Goal: Information Seeking & Learning: Compare options

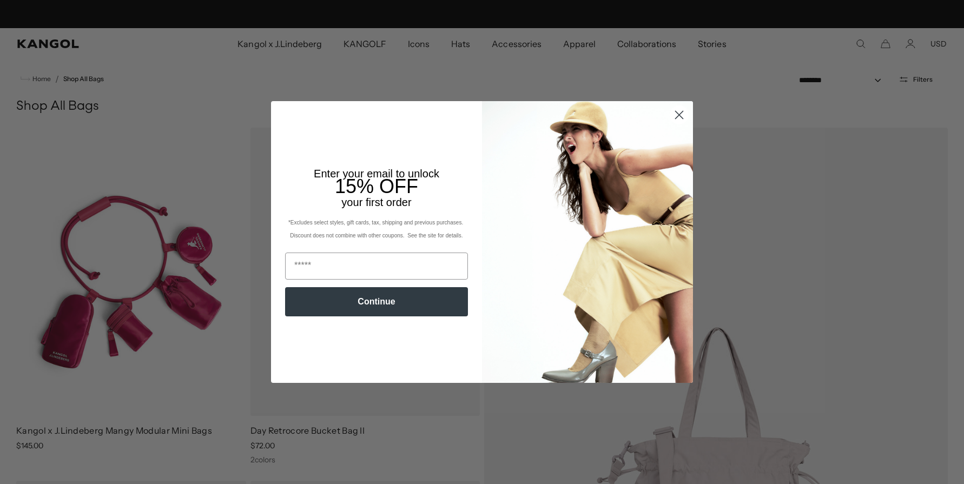
click at [679, 115] on icon "Close dialog" at bounding box center [679, 115] width 8 height 8
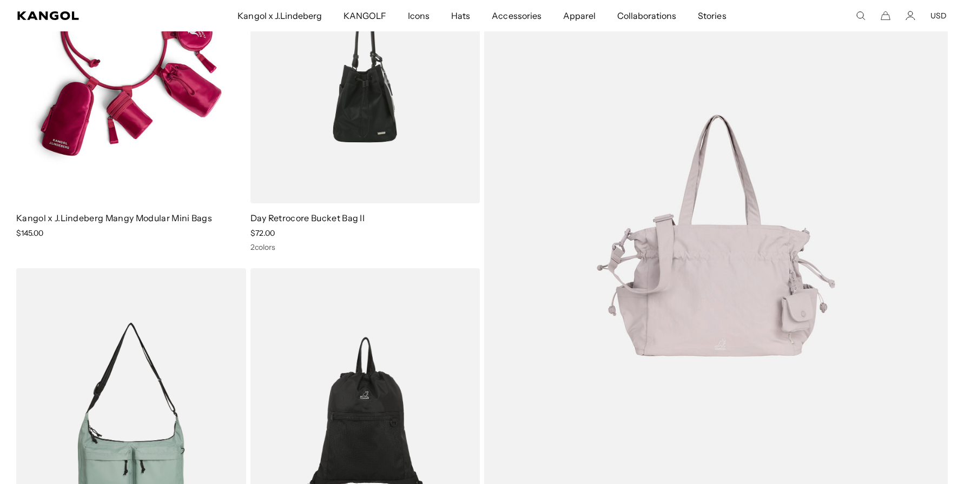
scroll to position [208, 0]
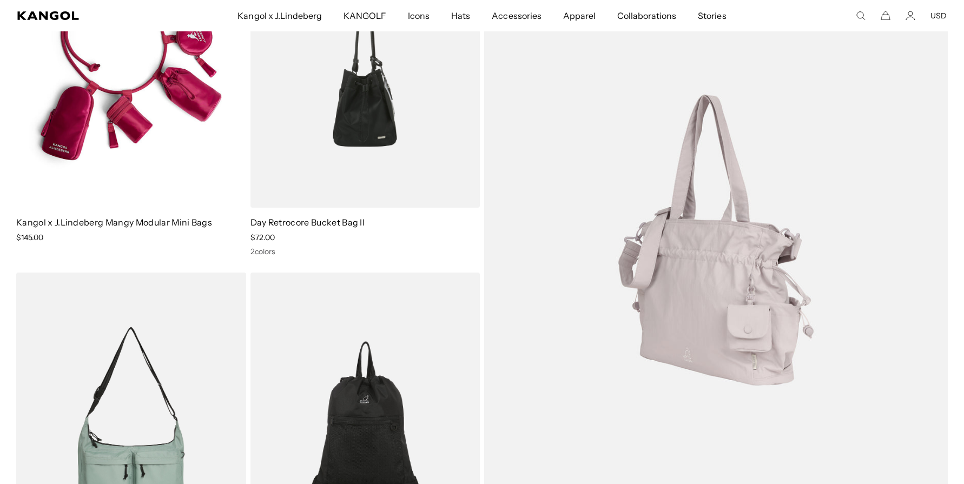
click at [759, 302] on img at bounding box center [715, 239] width 463 height 641
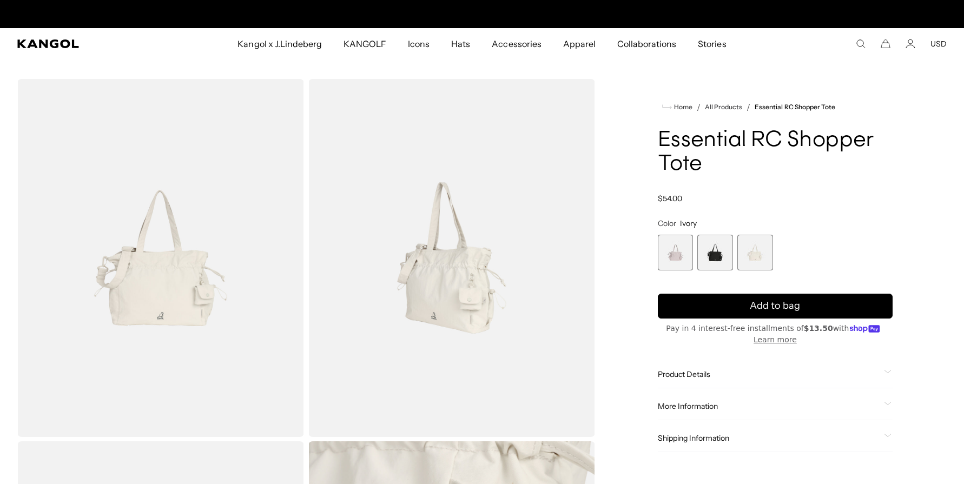
scroll to position [0, 279]
click at [717, 270] on span "2 of 3" at bounding box center [715, 253] width 36 height 36
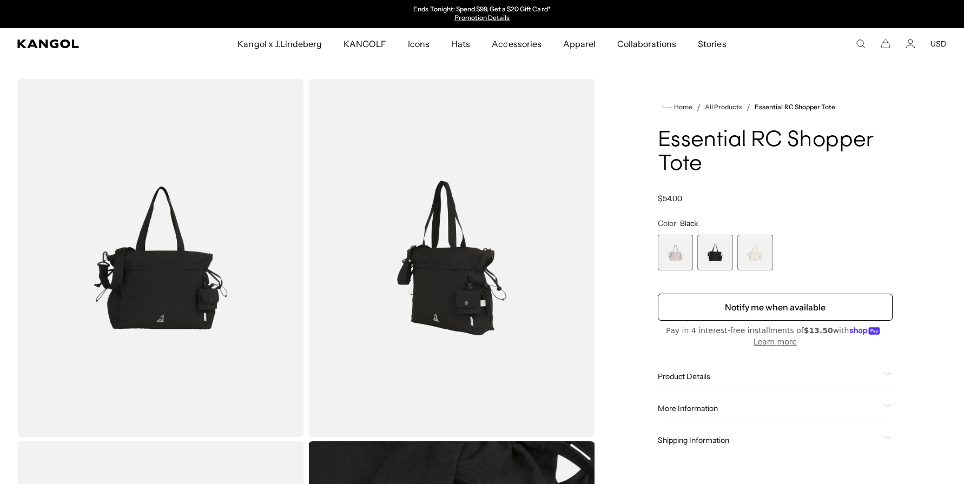
click at [678, 270] on span "1 of 3" at bounding box center [676, 253] width 36 height 36
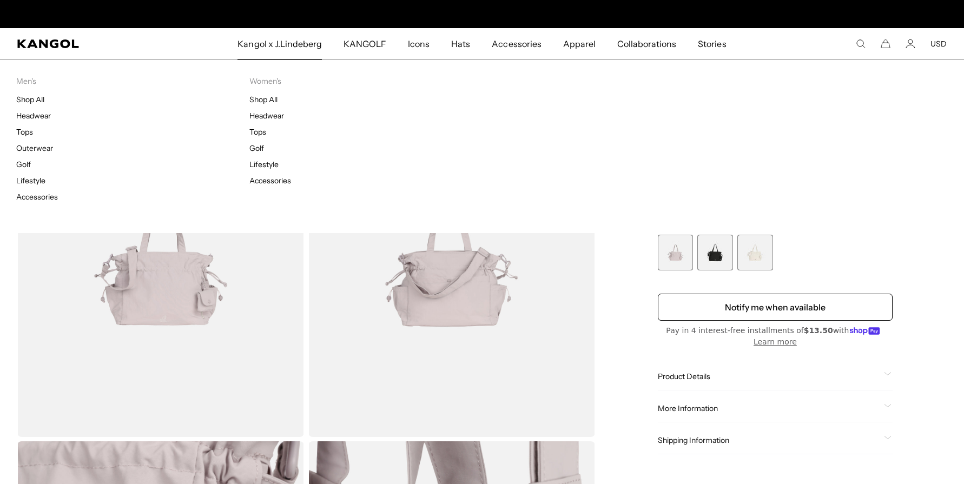
scroll to position [0, 279]
click at [265, 104] on link "Shop All" at bounding box center [263, 100] width 28 height 10
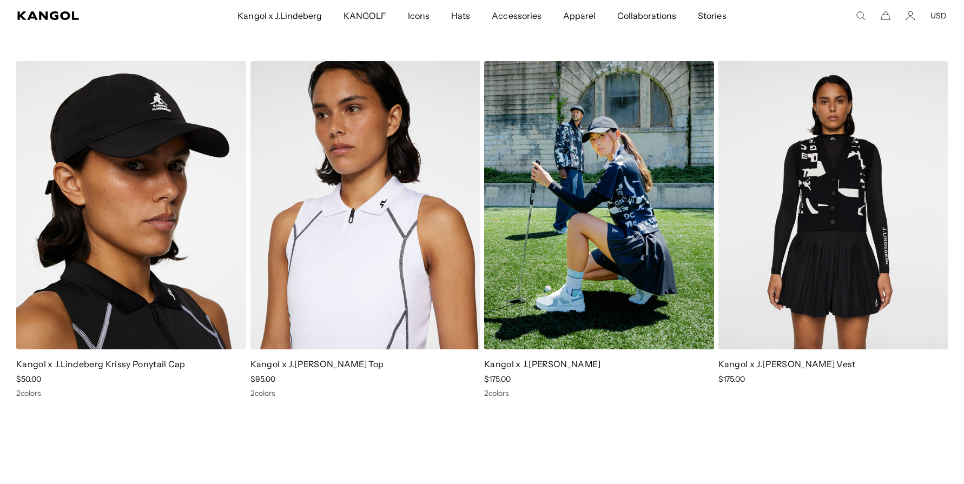
click at [619, 204] on img at bounding box center [599, 205] width 230 height 288
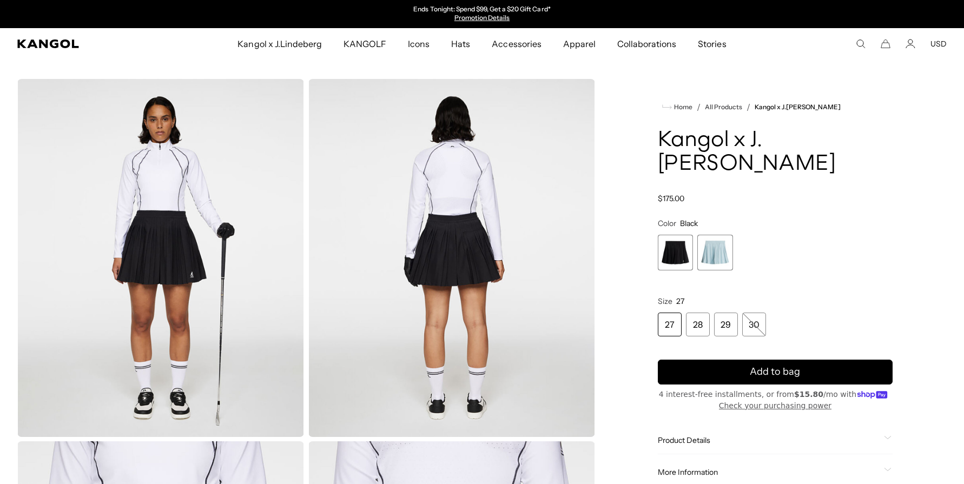
click at [703, 270] on span "2 of 2" at bounding box center [715, 253] width 36 height 36
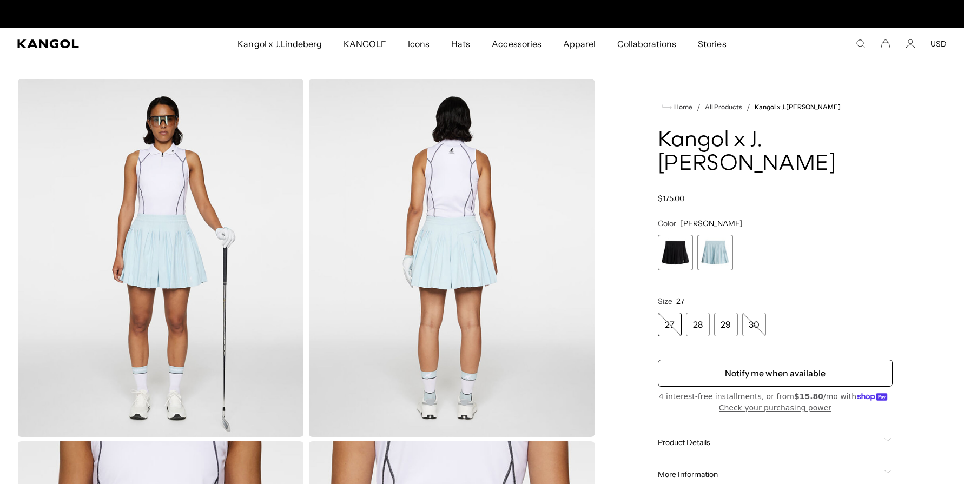
scroll to position [0, 279]
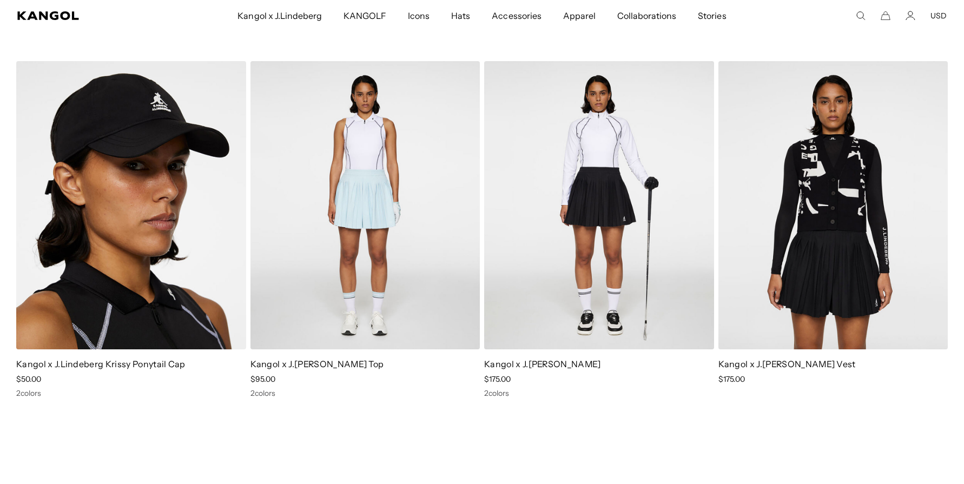
scroll to position [0, 279]
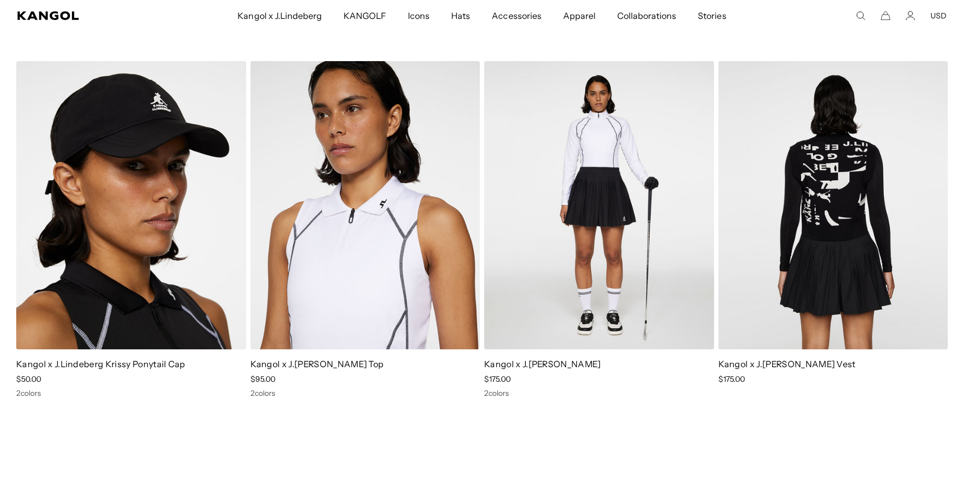
click at [815, 237] on img at bounding box center [833, 205] width 230 height 288
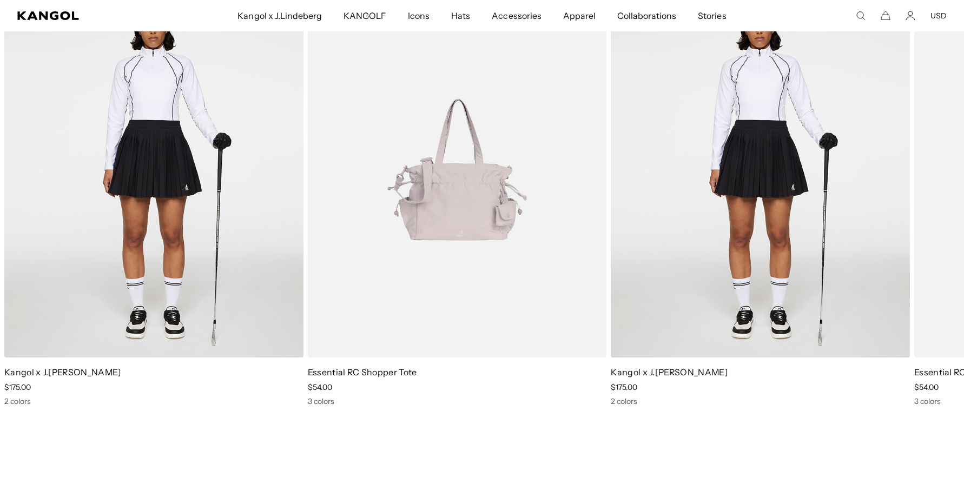
scroll to position [2207, 0]
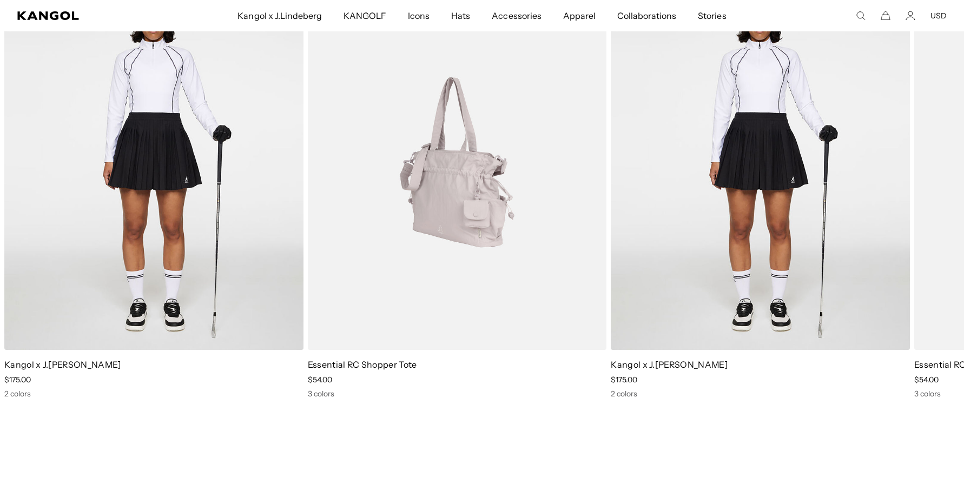
click at [460, 228] on img "2 of 2" at bounding box center [457, 162] width 299 height 375
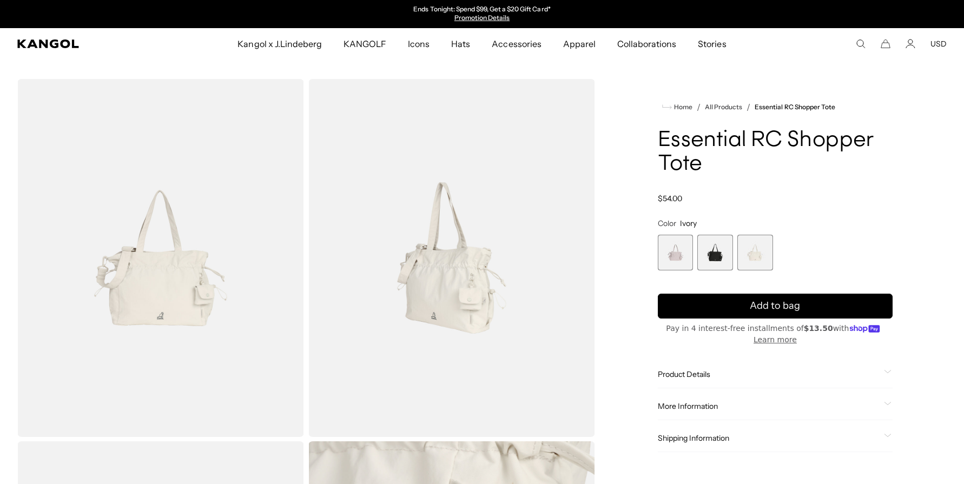
click at [711, 270] on span "2 of 3" at bounding box center [715, 253] width 36 height 36
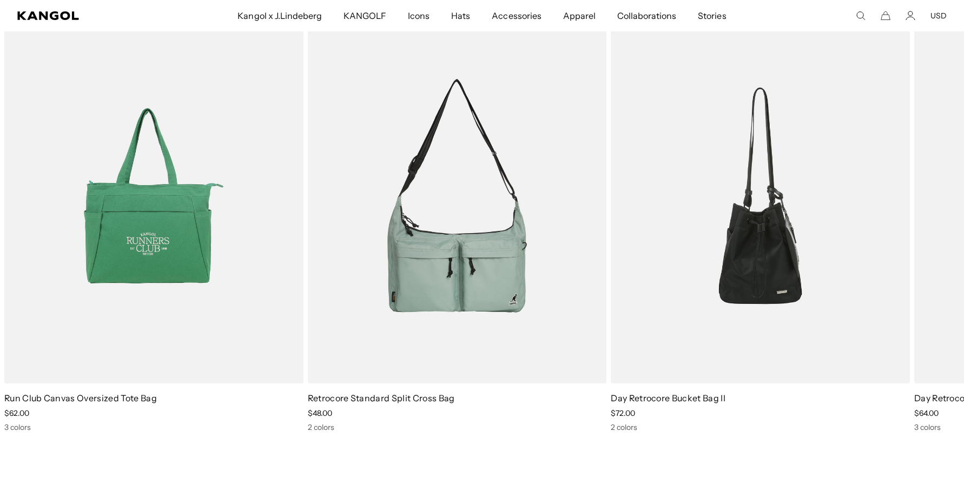
scroll to position [1638, 0]
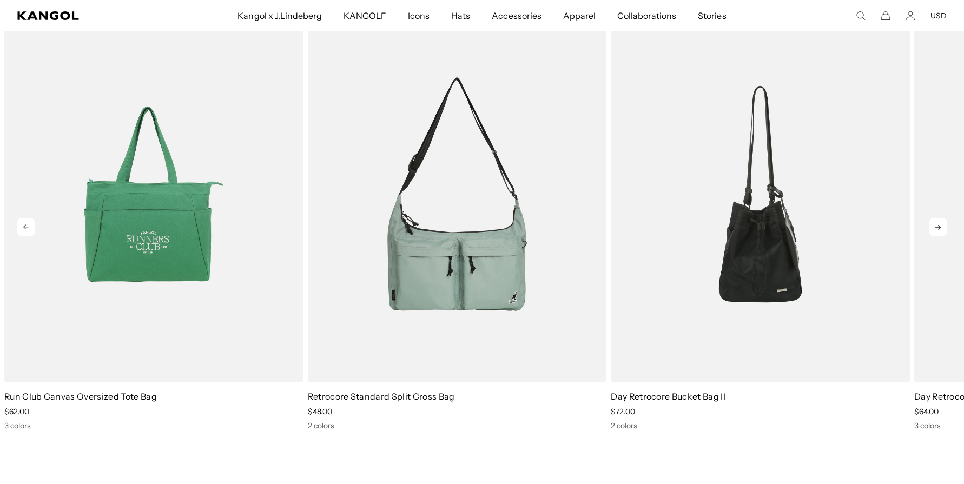
click at [929, 224] on icon at bounding box center [937, 226] width 17 height 17
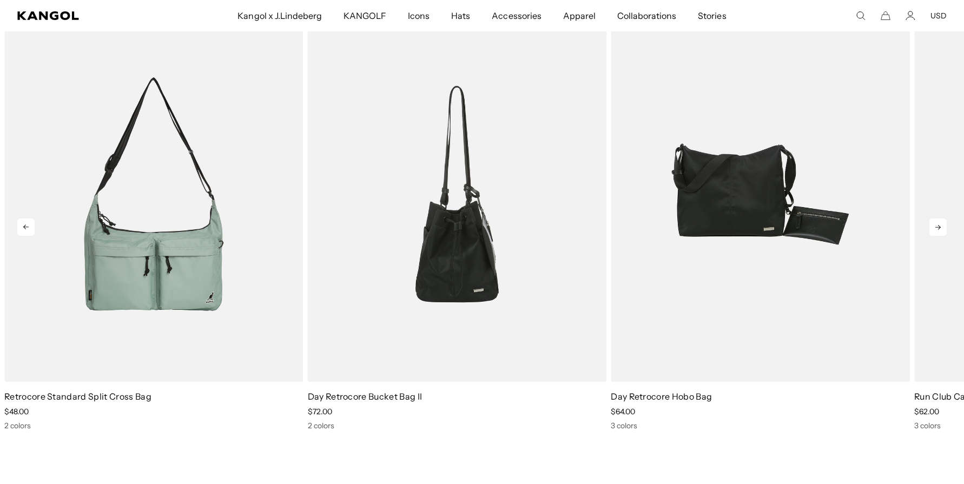
scroll to position [0, 0]
click at [929, 224] on icon at bounding box center [937, 226] width 17 height 17
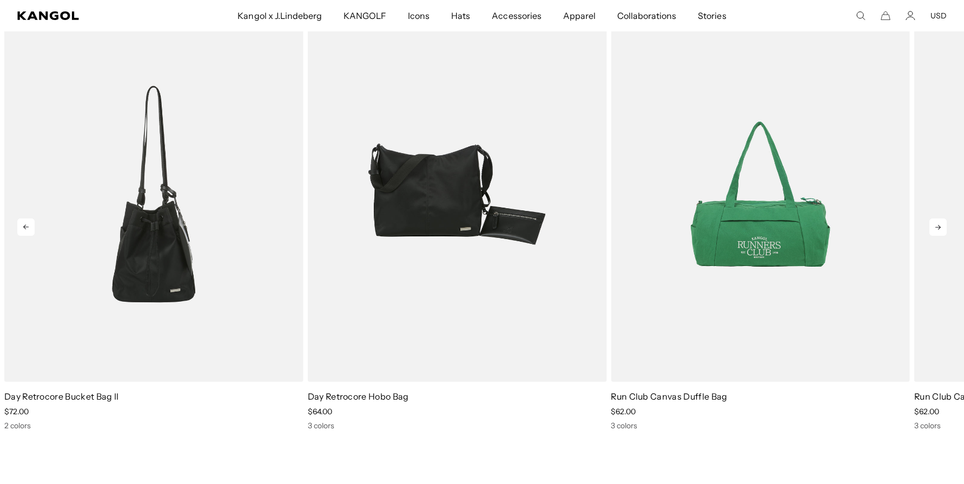
click at [929, 224] on icon at bounding box center [937, 226] width 17 height 17
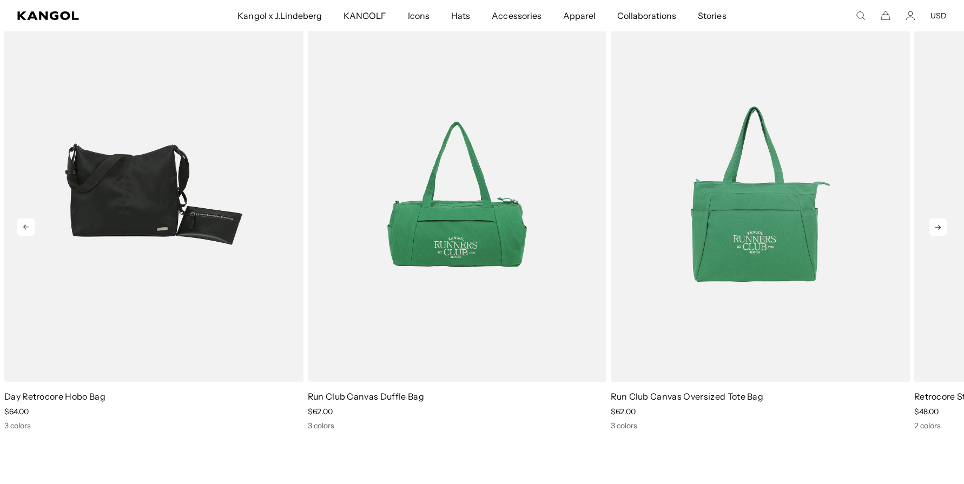
click at [929, 224] on icon at bounding box center [937, 226] width 17 height 17
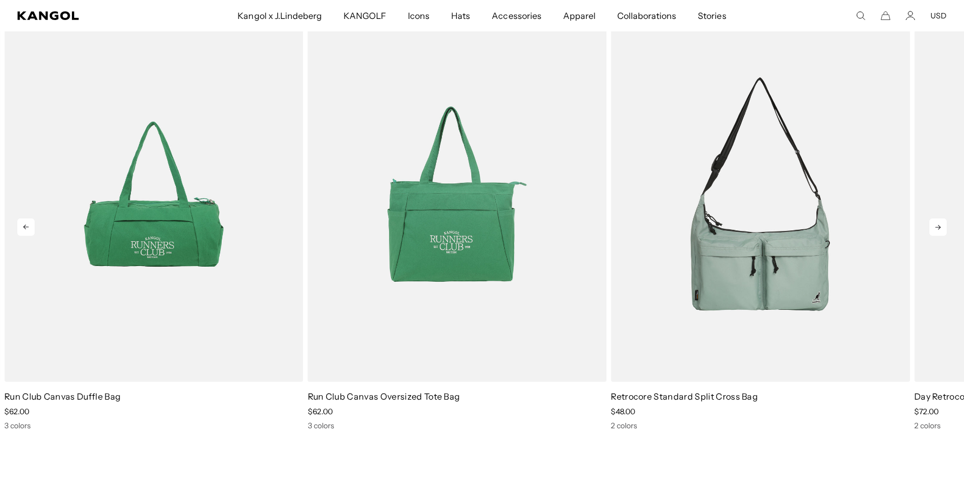
scroll to position [0, 279]
click at [929, 224] on icon at bounding box center [937, 226] width 17 height 17
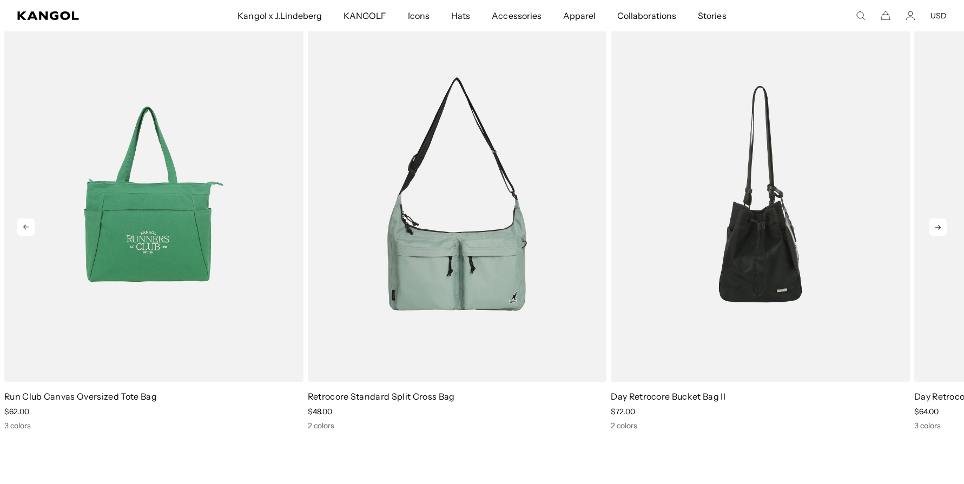
click at [929, 224] on icon at bounding box center [937, 226] width 17 height 17
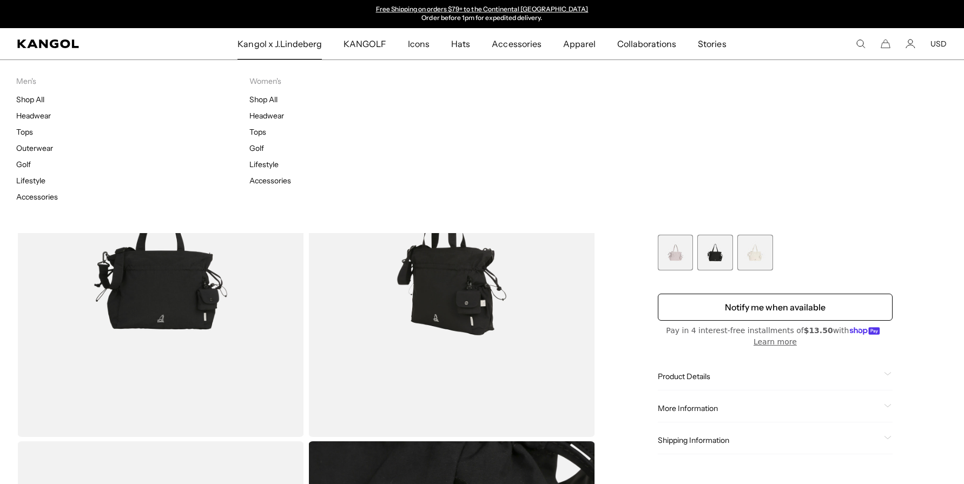
click at [281, 54] on span "Kangol x J.Lindeberg" at bounding box center [279, 43] width 84 height 31
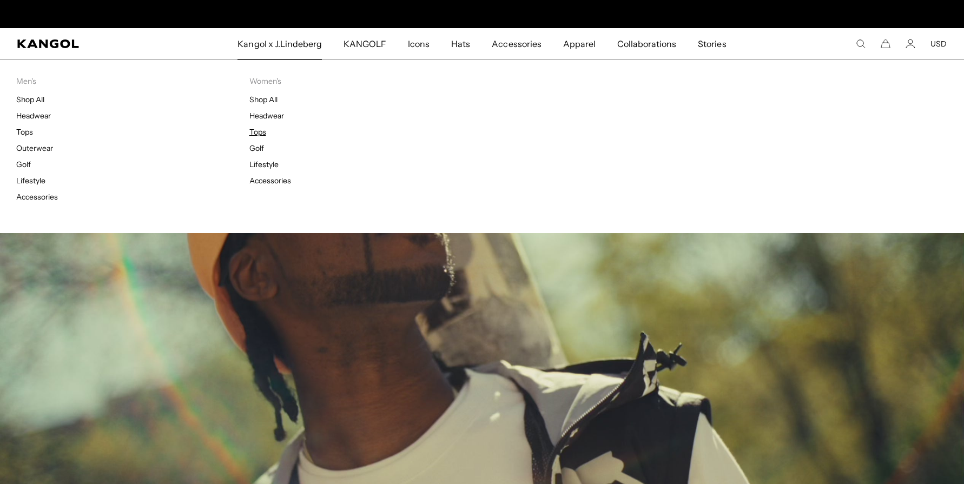
scroll to position [0, 279]
click at [261, 153] on link "Golf" at bounding box center [256, 148] width 15 height 10
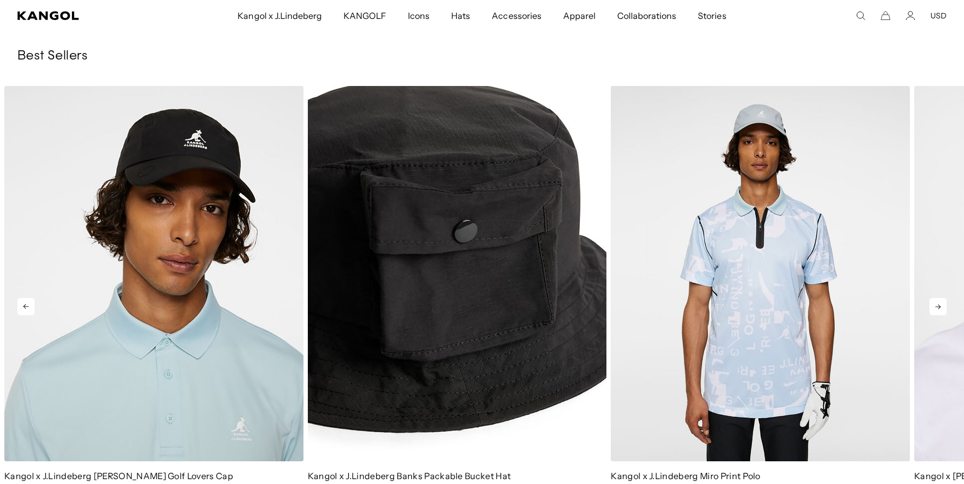
click at [528, 221] on img "2 of 4" at bounding box center [457, 273] width 299 height 375
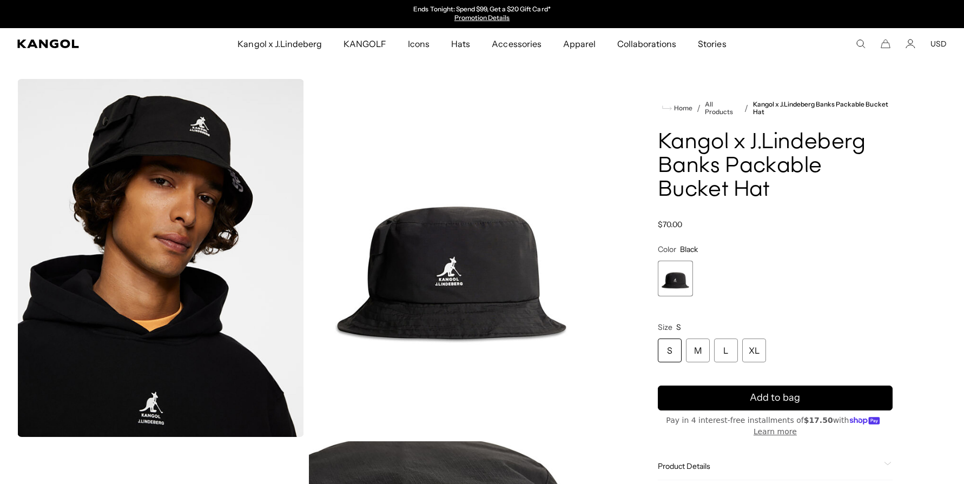
click at [674, 362] on div "S" at bounding box center [670, 351] width 24 height 24
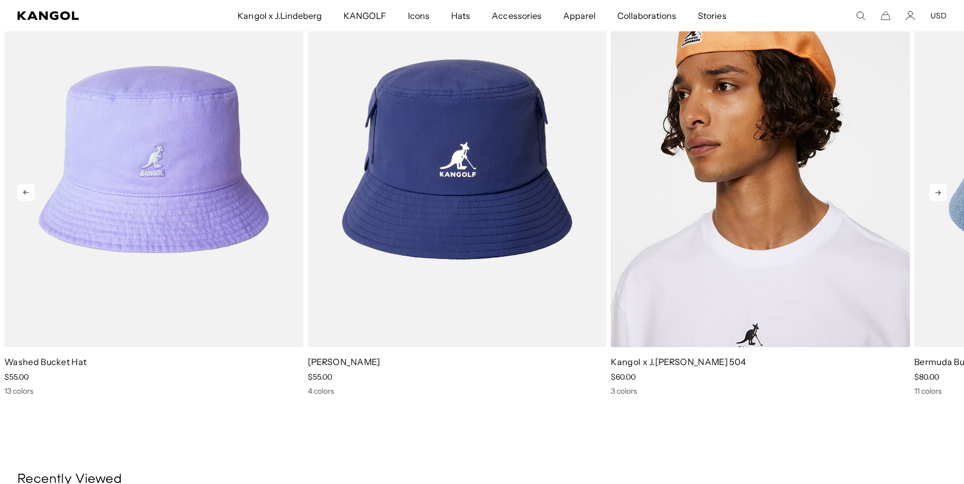
click at [935, 195] on icon at bounding box center [937, 192] width 5 height 5
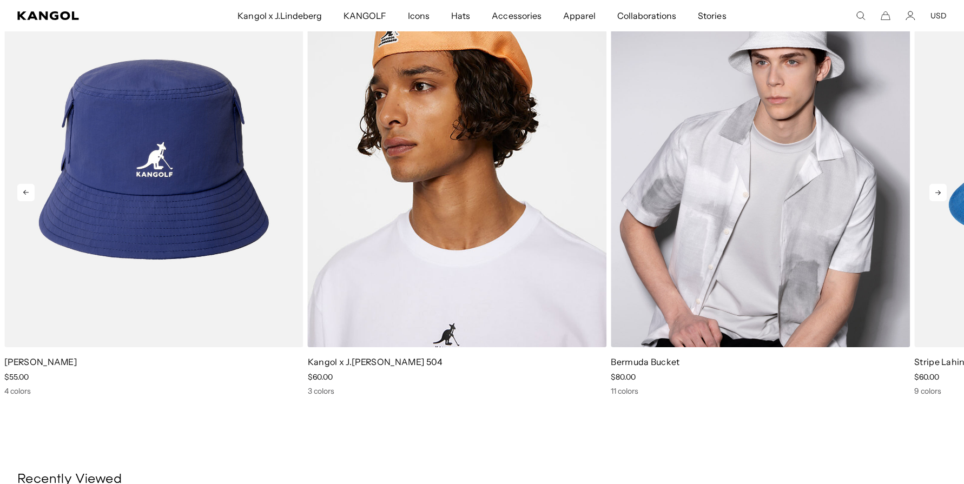
scroll to position [953, 0]
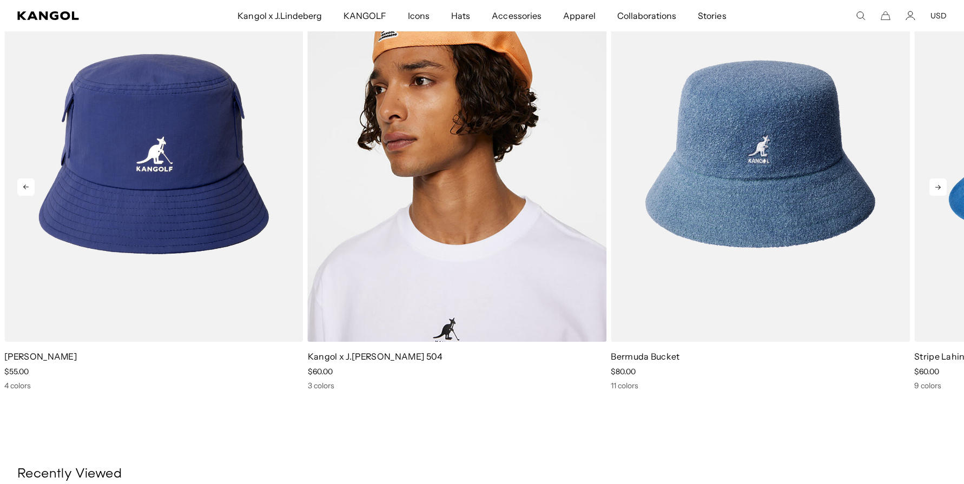
click at [933, 188] on icon at bounding box center [937, 186] width 17 height 17
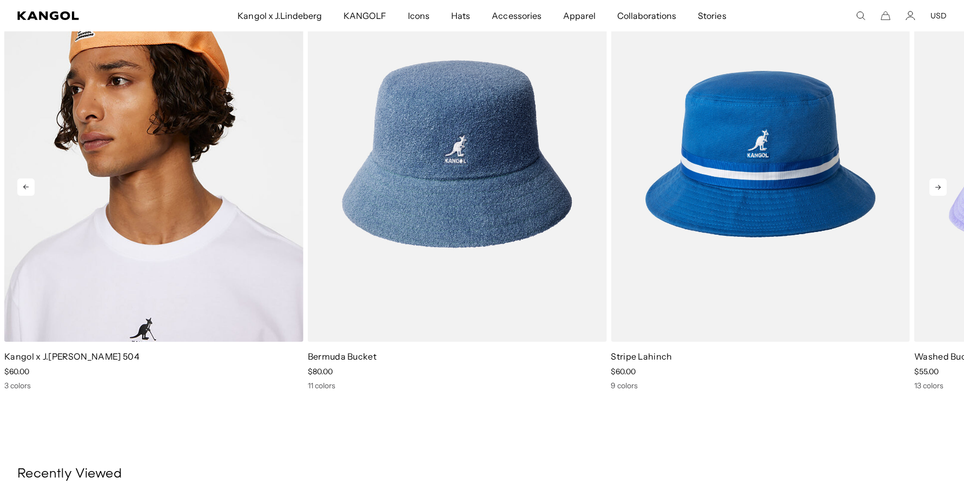
scroll to position [0, 279]
click at [935, 190] on icon at bounding box center [937, 187] width 5 height 5
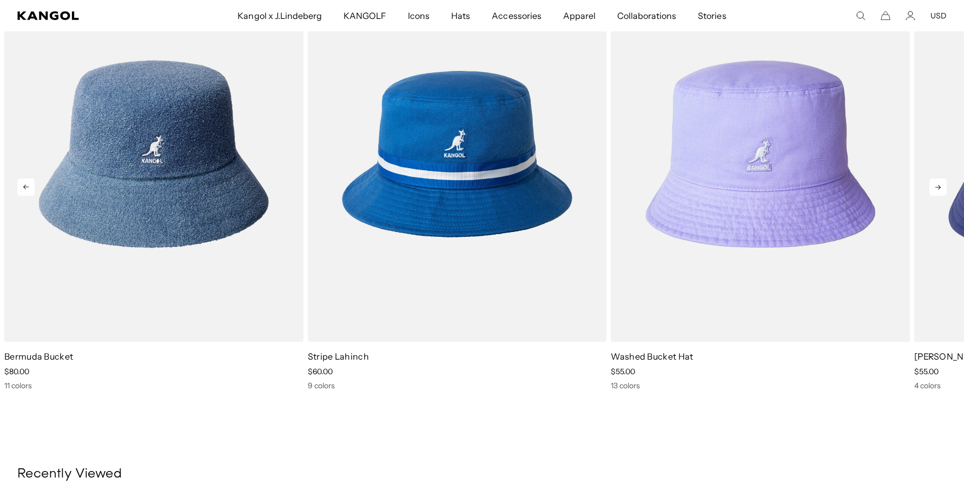
click at [935, 190] on icon at bounding box center [937, 187] width 5 height 5
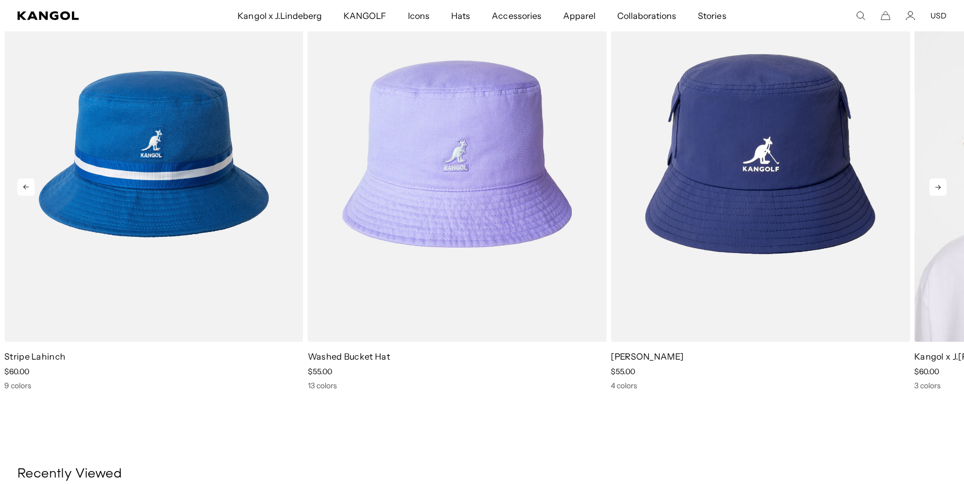
click at [935, 190] on icon at bounding box center [937, 187] width 5 height 5
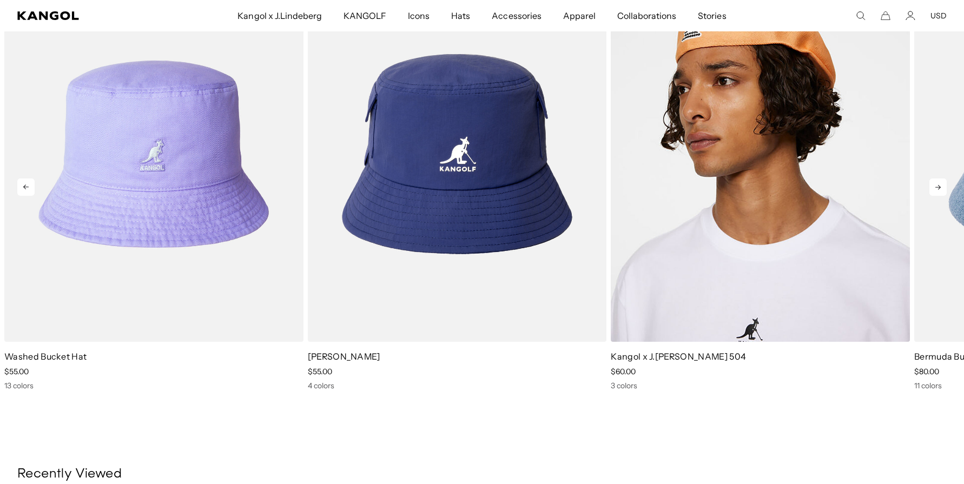
click at [935, 190] on icon at bounding box center [937, 187] width 5 height 5
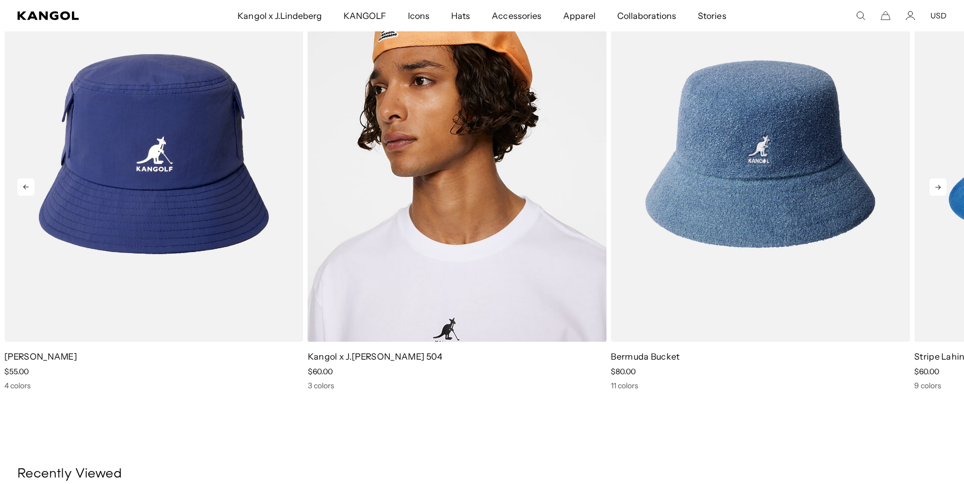
scroll to position [0, 0]
click at [935, 190] on icon at bounding box center [937, 187] width 5 height 5
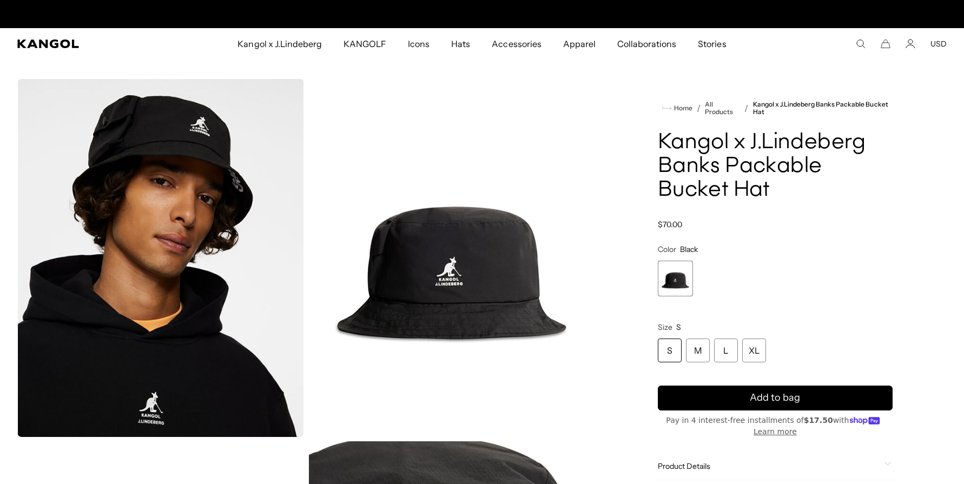
scroll to position [0, 279]
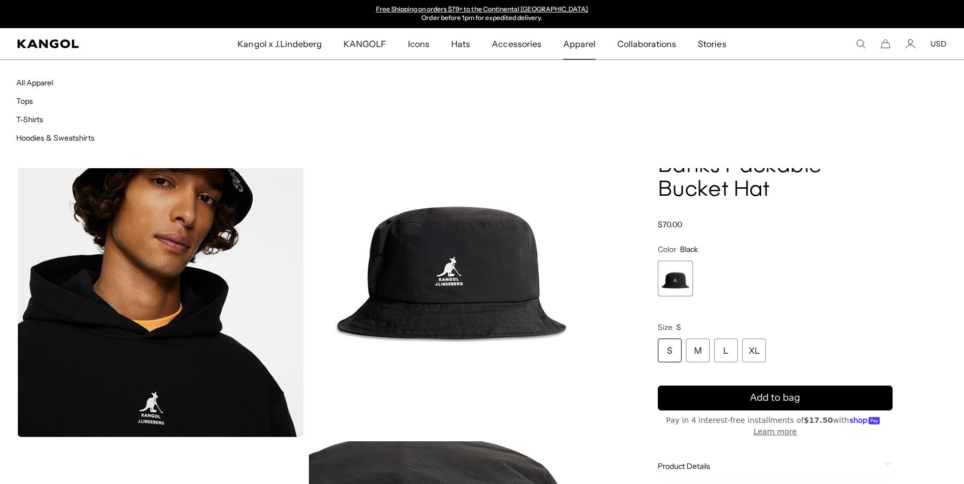
click at [588, 50] on span "Apparel" at bounding box center [579, 43] width 32 height 31
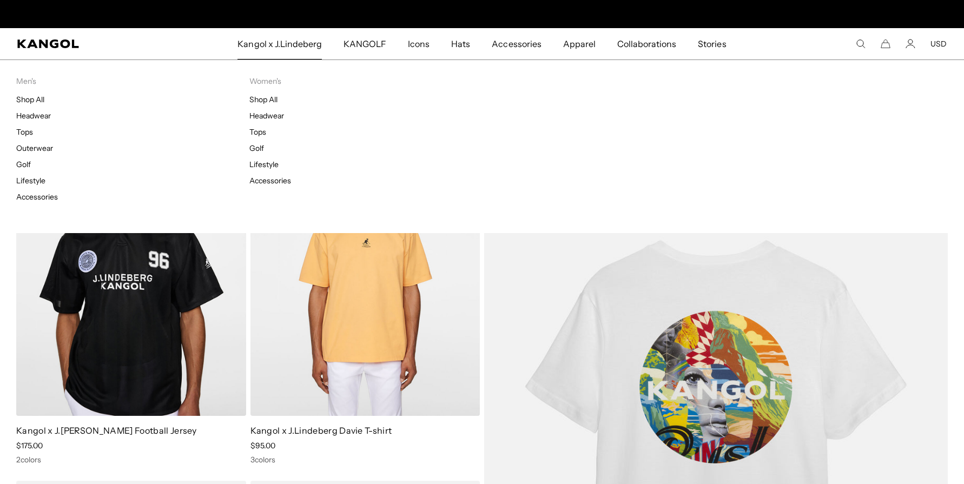
scroll to position [0, 279]
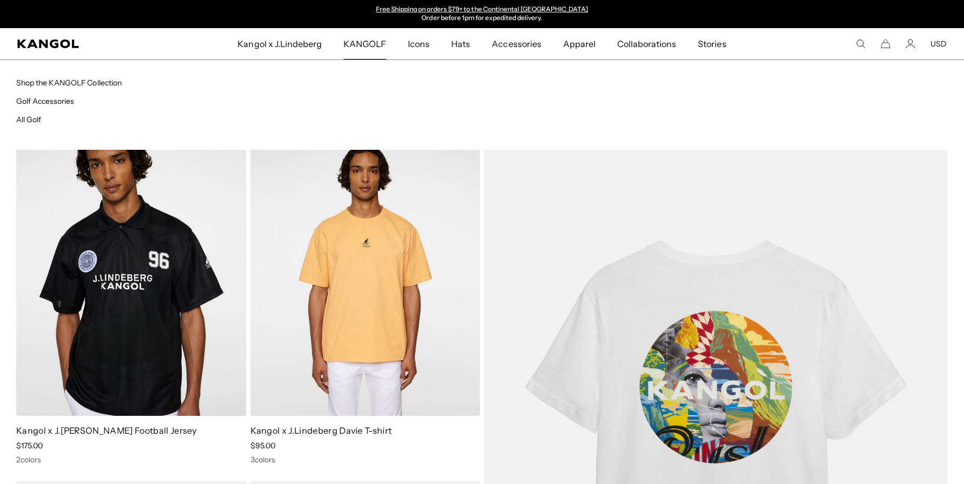
click at [343, 51] on span "KANGOLF" at bounding box center [364, 43] width 43 height 31
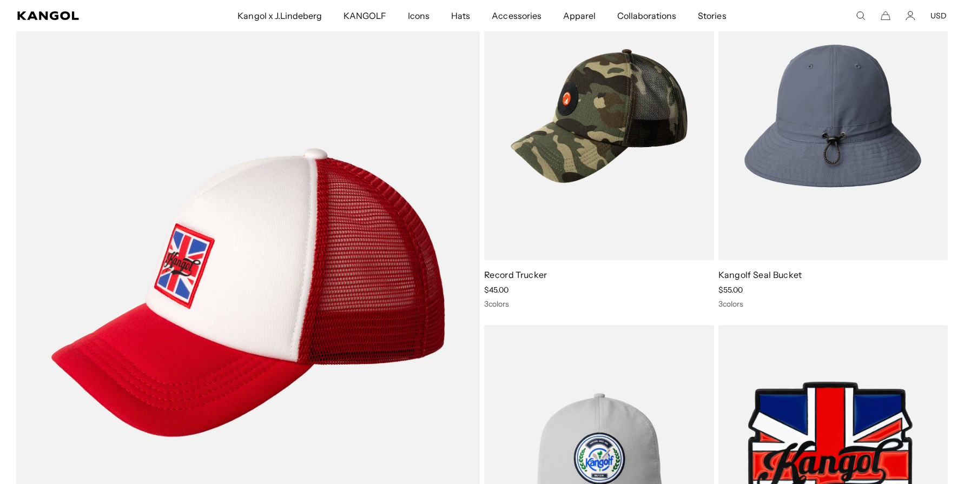
click at [839, 178] on img at bounding box center [833, 116] width 230 height 288
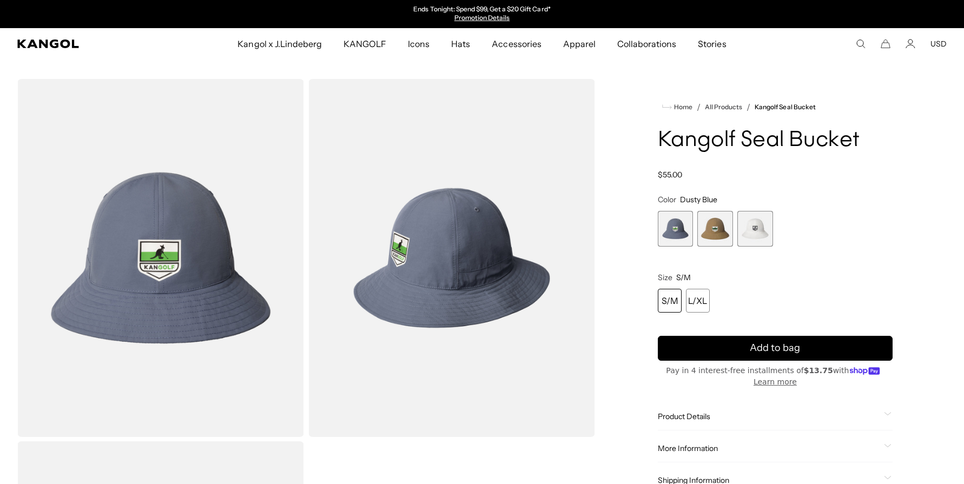
click at [724, 247] on span "2 of 3" at bounding box center [715, 229] width 36 height 36
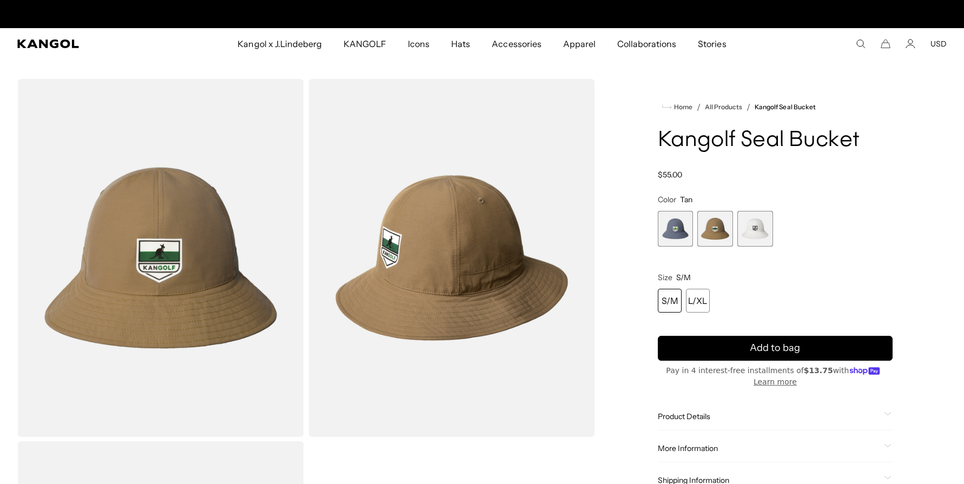
scroll to position [0, 279]
click at [755, 247] on span "3 of 3" at bounding box center [755, 229] width 36 height 36
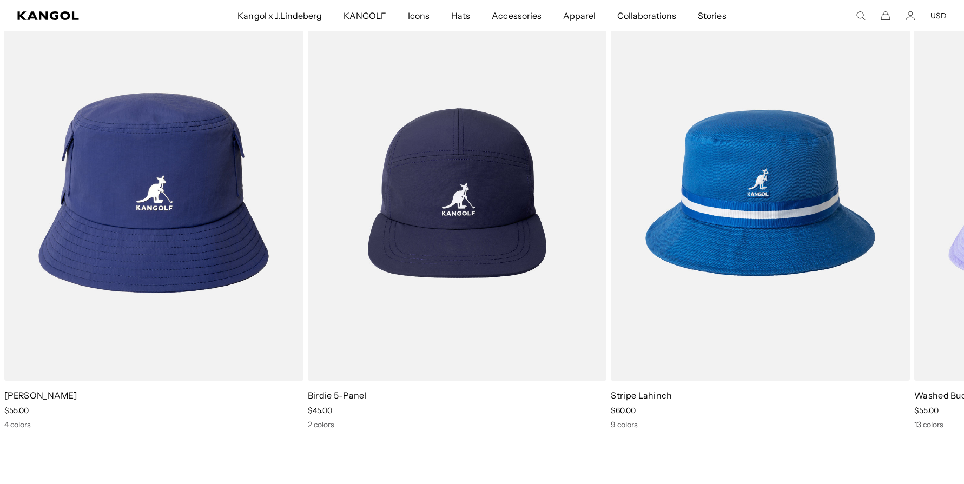
scroll to position [912, 0]
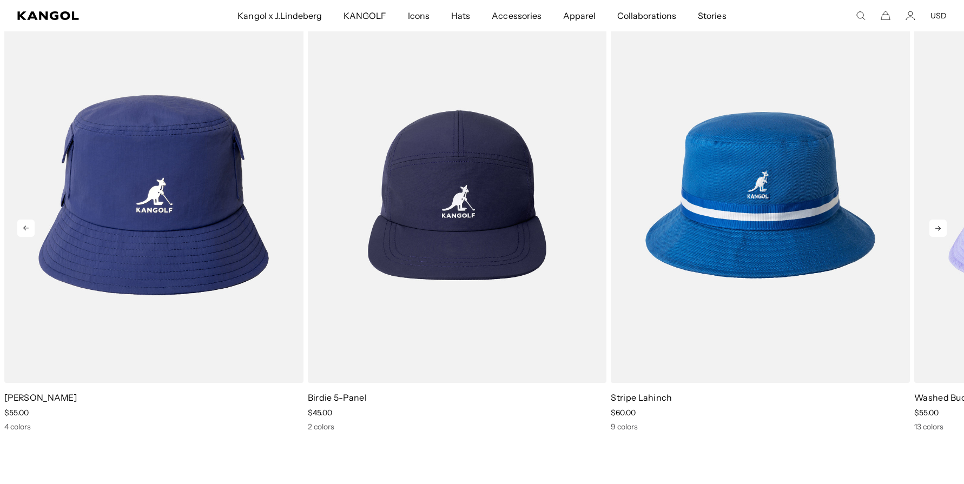
click at [935, 231] on icon at bounding box center [937, 228] width 5 height 5
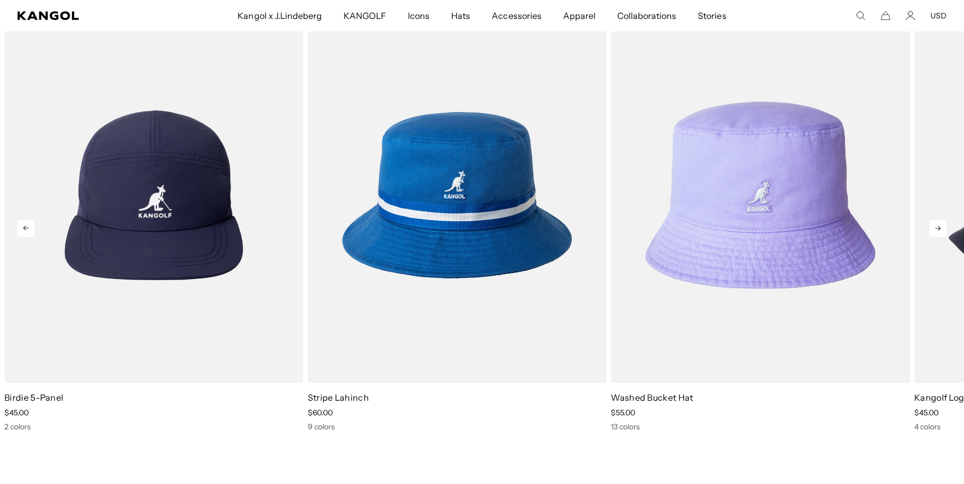
scroll to position [0, 279]
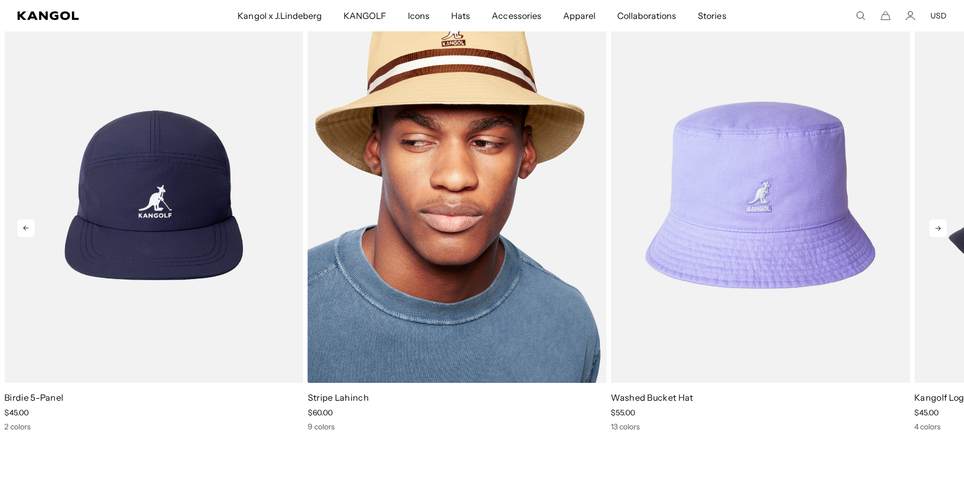
click at [520, 243] on img "3 of 5" at bounding box center [457, 195] width 299 height 375
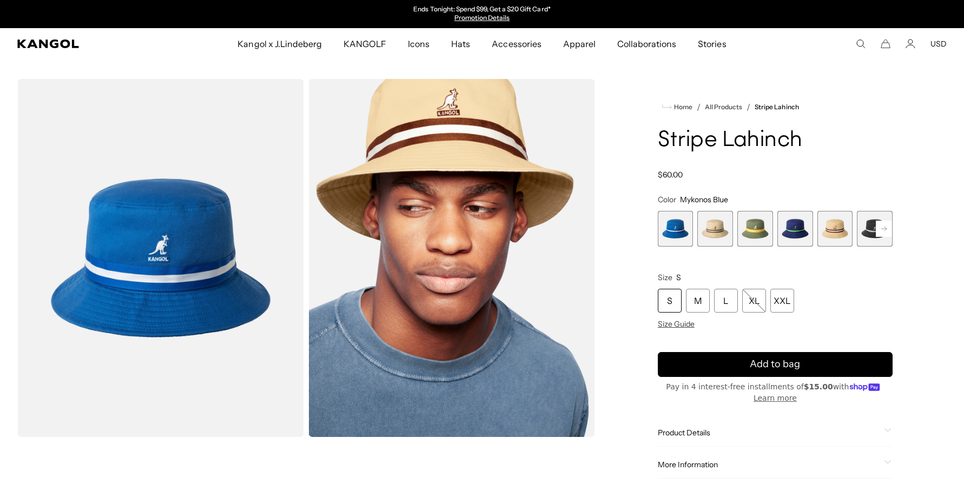
click at [725, 247] on span "2 of 9" at bounding box center [715, 229] width 36 height 36
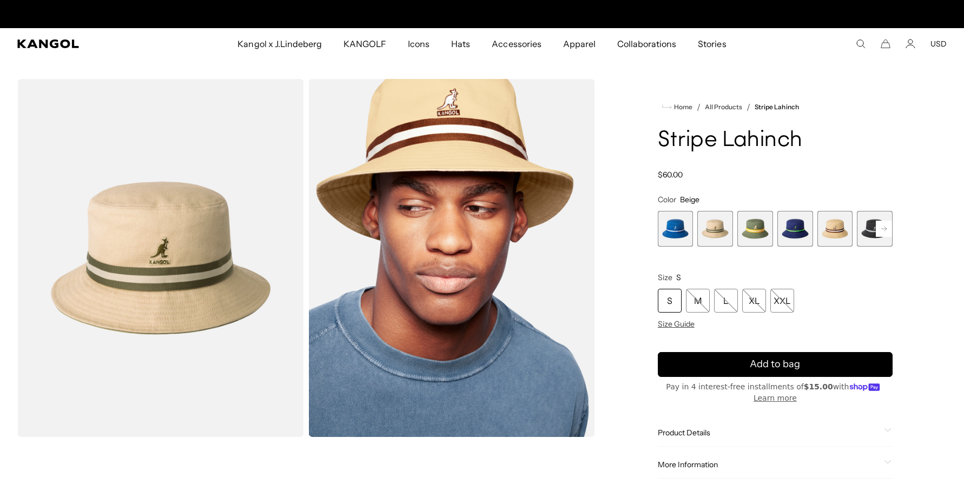
scroll to position [0, 279]
click at [754, 247] on span "3 of 9" at bounding box center [755, 229] width 36 height 36
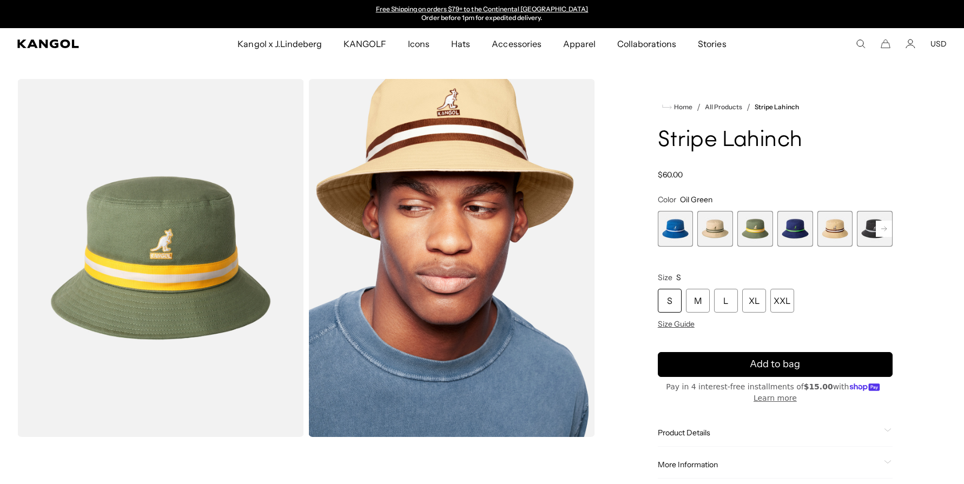
click at [785, 247] on span "4 of 9" at bounding box center [795, 229] width 36 height 36
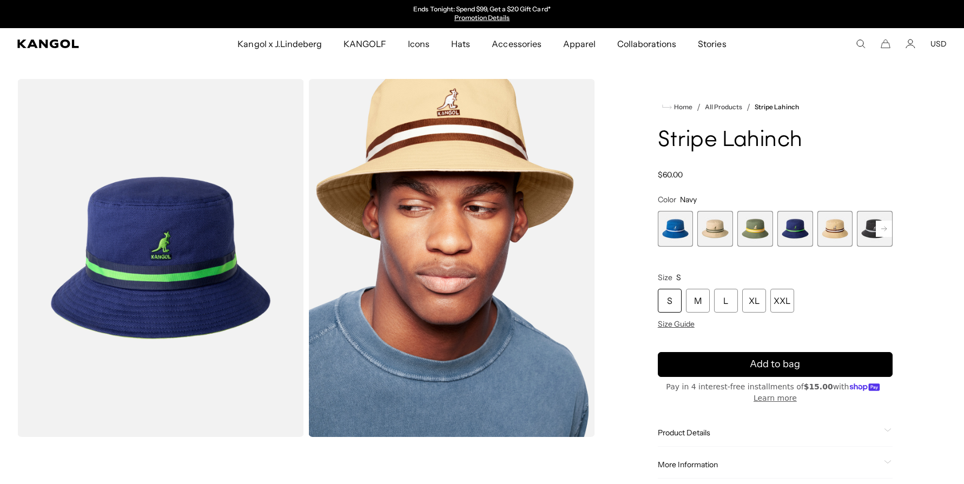
click at [824, 247] on span "5 of 9" at bounding box center [835, 229] width 36 height 36
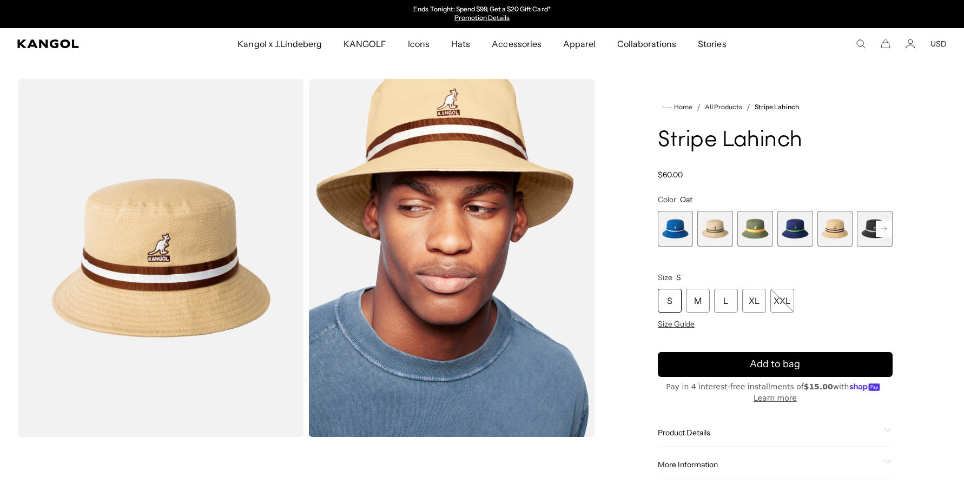
click at [860, 247] on span "6 of 9" at bounding box center [875, 229] width 36 height 36
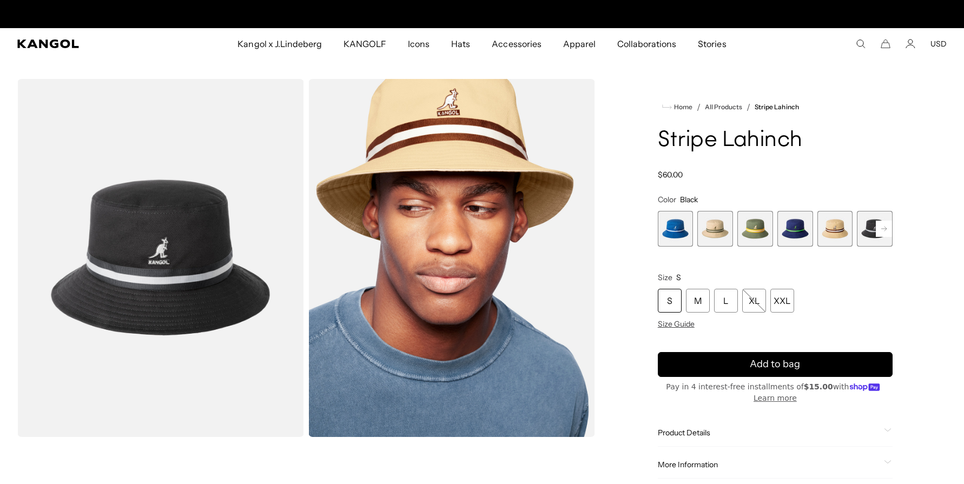
scroll to position [0, 279]
click at [881, 231] on icon at bounding box center [883, 229] width 5 height 4
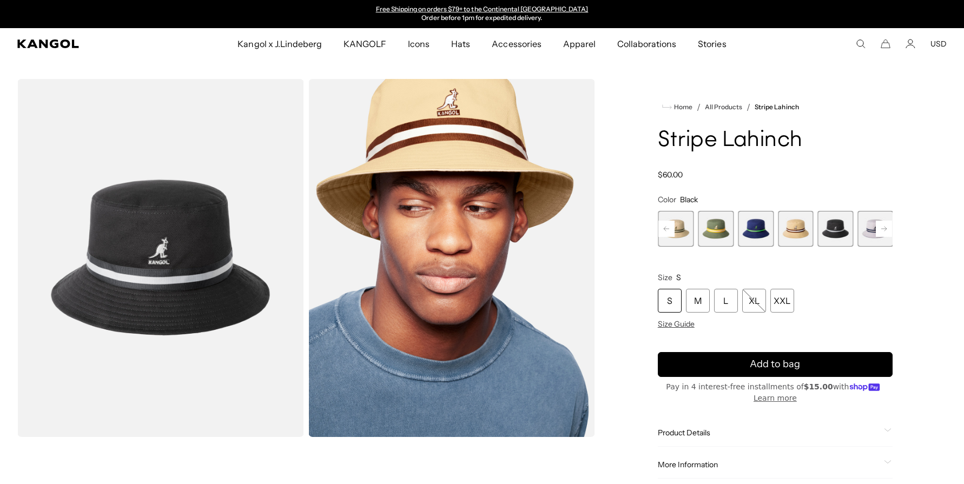
click at [858, 247] on span "7 of 9" at bounding box center [875, 229] width 36 height 36
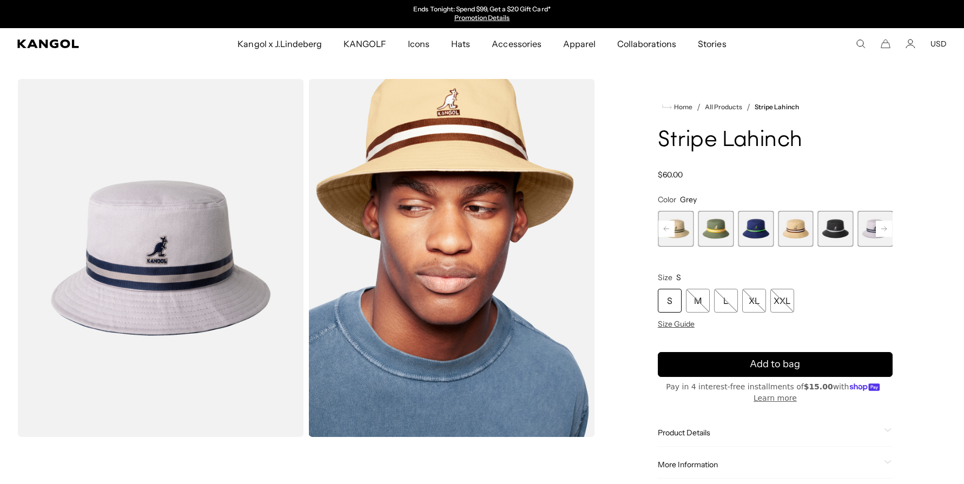
click at [69, 59] on comp-header "Kangol x J.Lindeberg Kangol x J.Lindeberg Men's Shop All Headwear Tops Outerwea…" at bounding box center [482, 43] width 964 height 31
click at [69, 48] on icon "Kangol" at bounding box center [47, 43] width 61 height 9
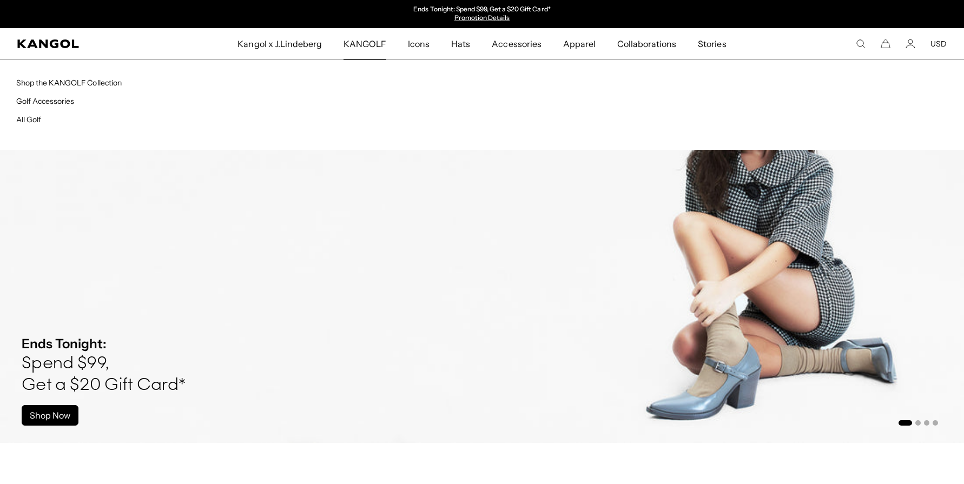
click at [349, 53] on span "KANGOLF" at bounding box center [364, 43] width 43 height 31
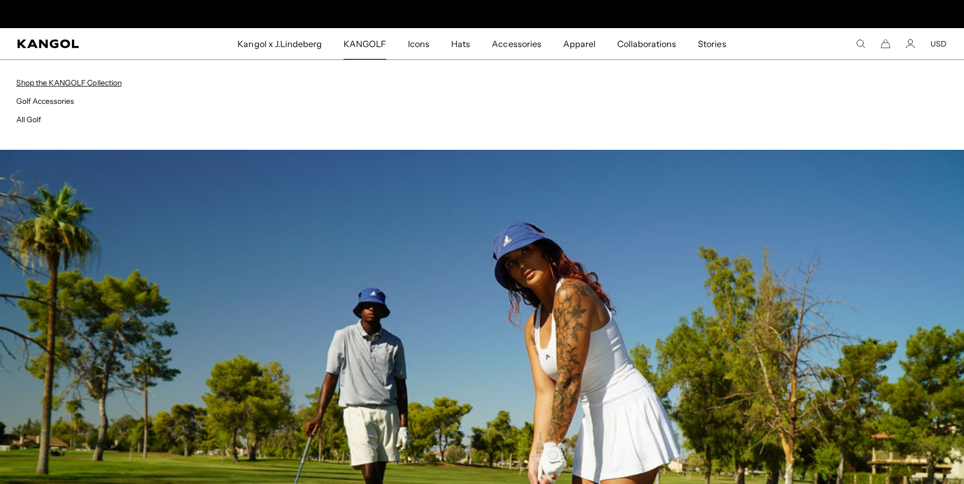
scroll to position [0, 279]
click at [35, 124] on link "All Golf" at bounding box center [28, 120] width 25 height 10
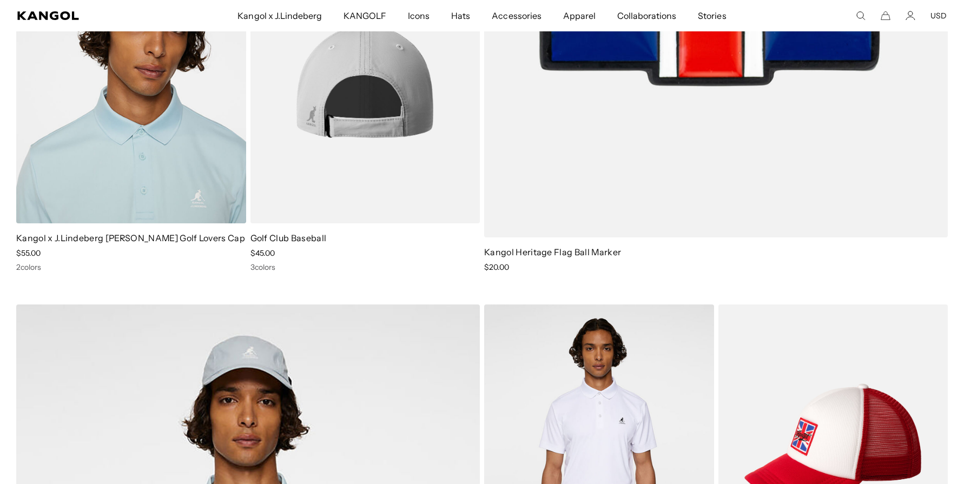
scroll to position [1963, 0]
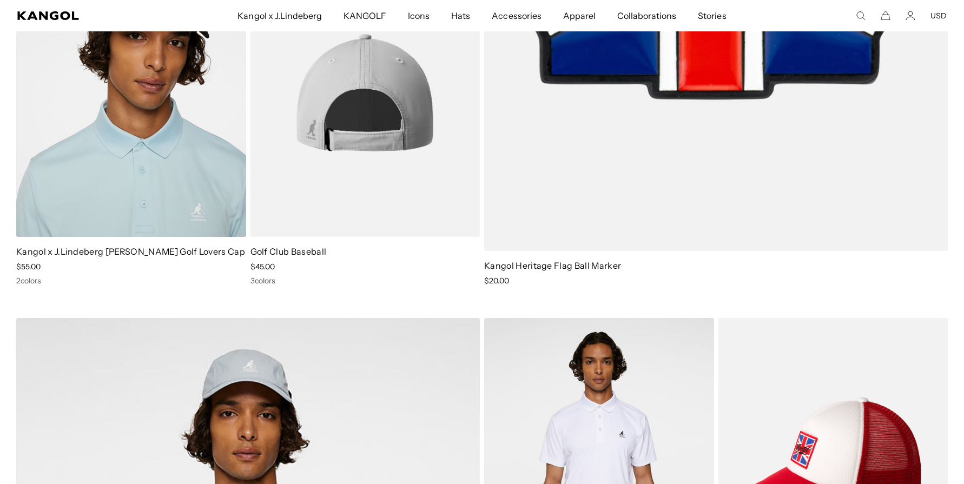
click at [421, 166] on img at bounding box center [365, 93] width 230 height 288
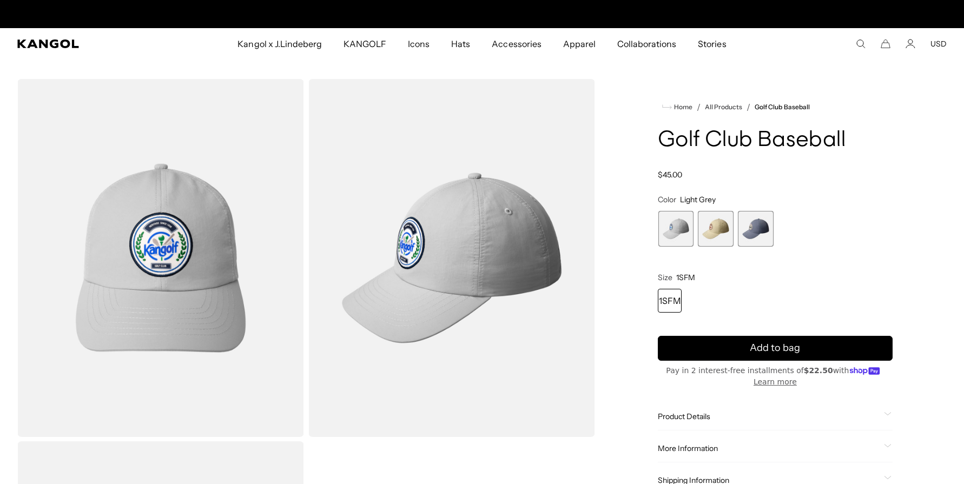
click at [711, 247] on span "2 of 3" at bounding box center [716, 229] width 36 height 36
click at [711, 247] on span "2 of 3" at bounding box center [715, 229] width 36 height 36
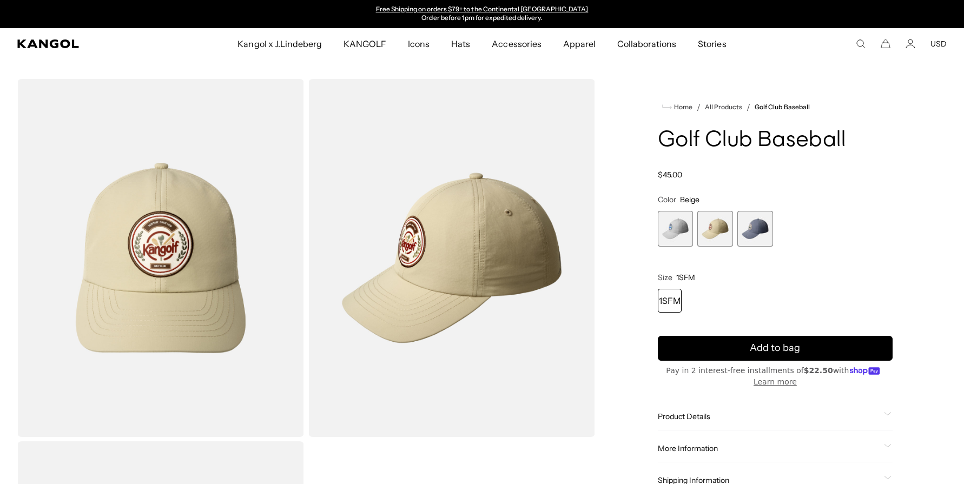
click at [755, 247] on span "3 of 3" at bounding box center [755, 229] width 36 height 36
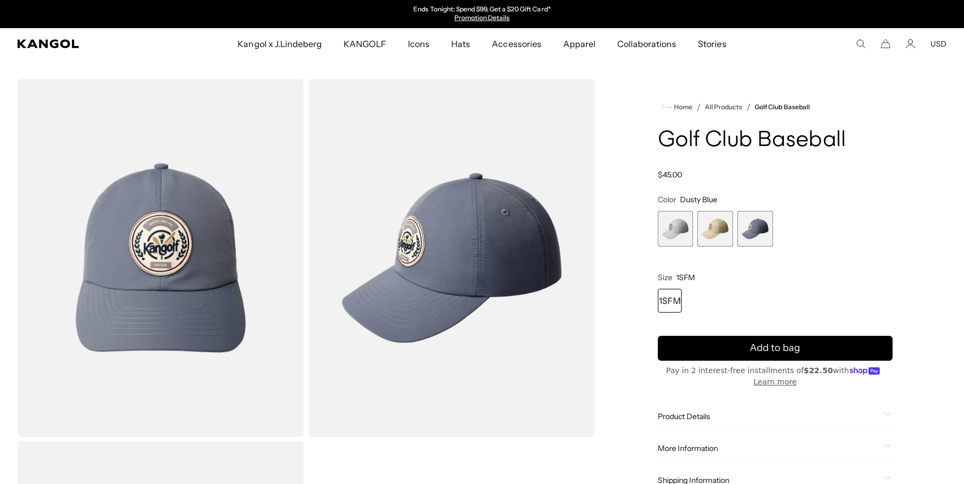
click at [678, 247] on span "1 of 3" at bounding box center [676, 229] width 36 height 36
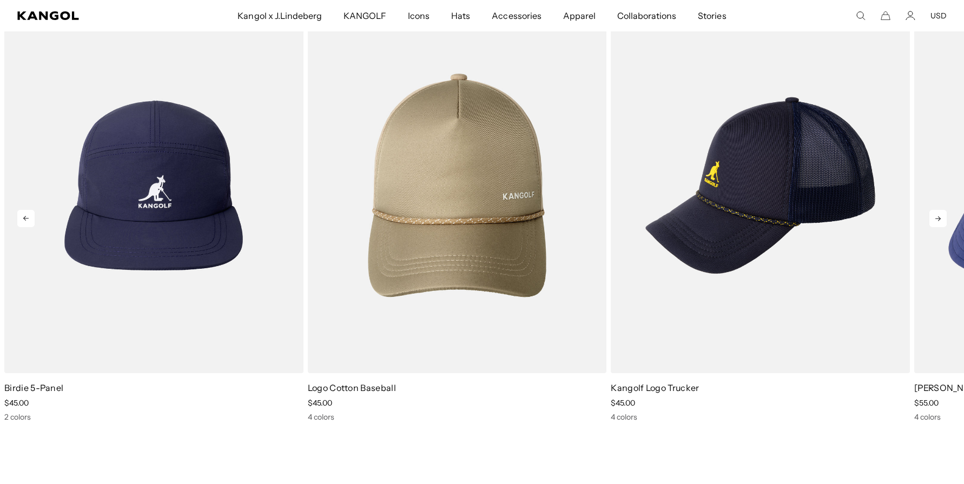
click at [929, 225] on icon at bounding box center [937, 218] width 17 height 17
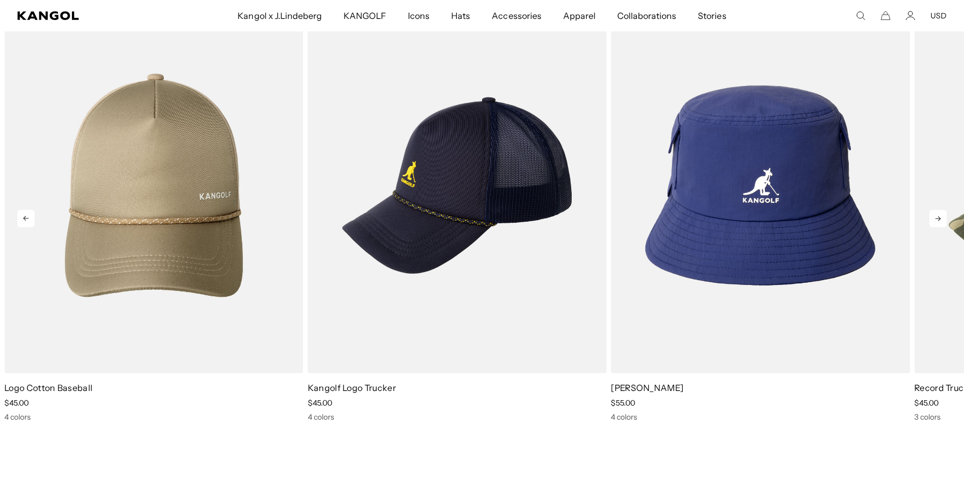
click at [929, 225] on icon at bounding box center [937, 218] width 17 height 17
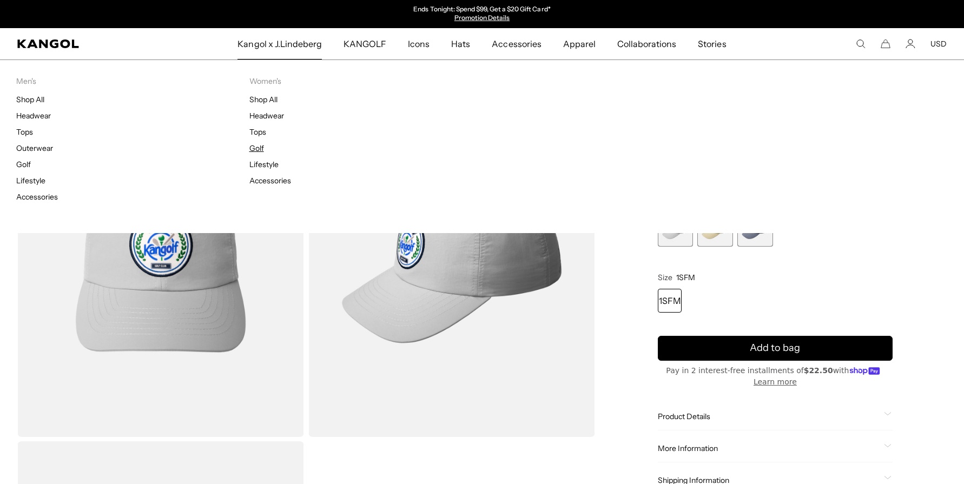
click at [258, 153] on link "Golf" at bounding box center [256, 148] width 15 height 10
